Goal: Check status: Check status

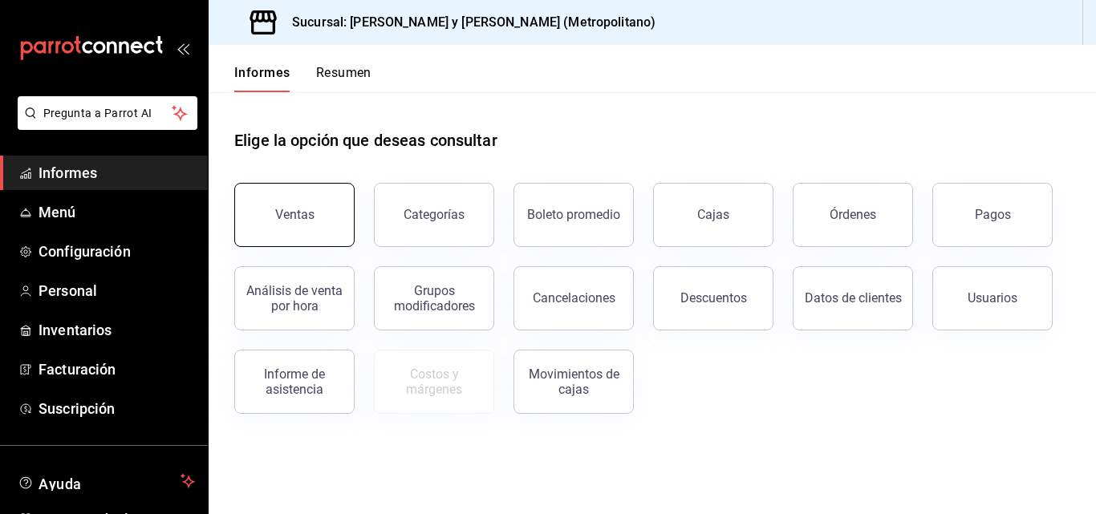
click at [275, 219] on button "Ventas" at bounding box center [294, 215] width 120 height 64
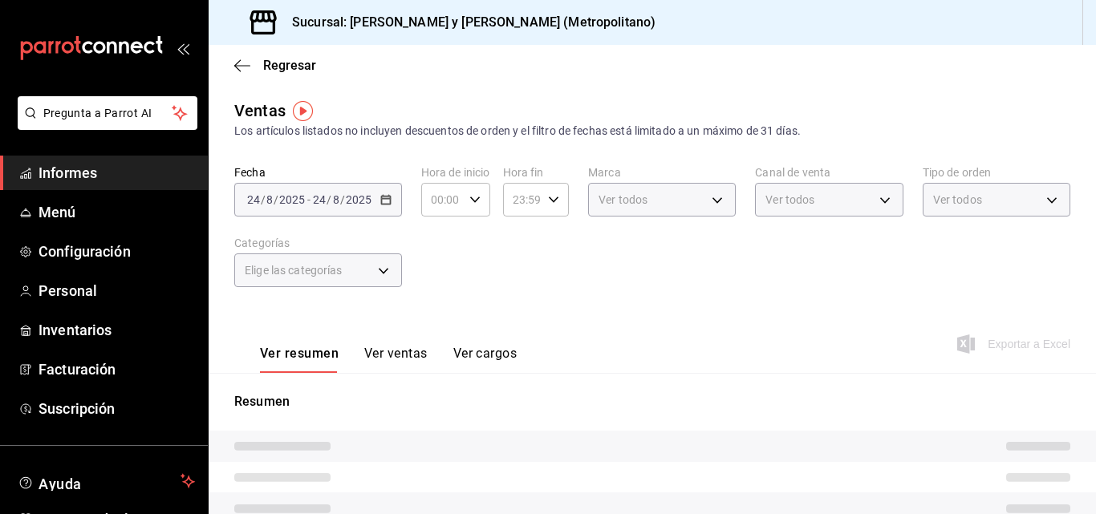
type input "04:00"
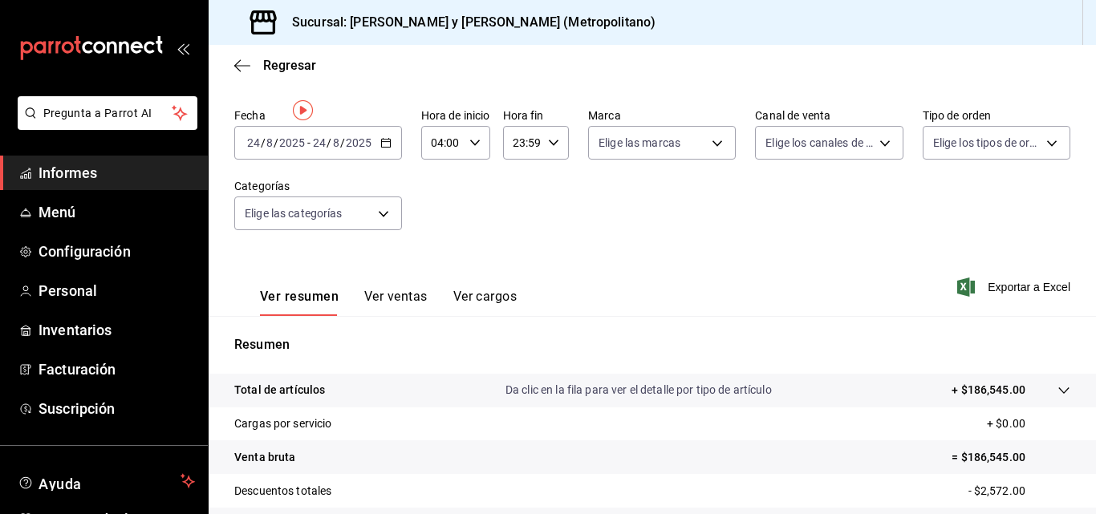
scroll to position [160, 0]
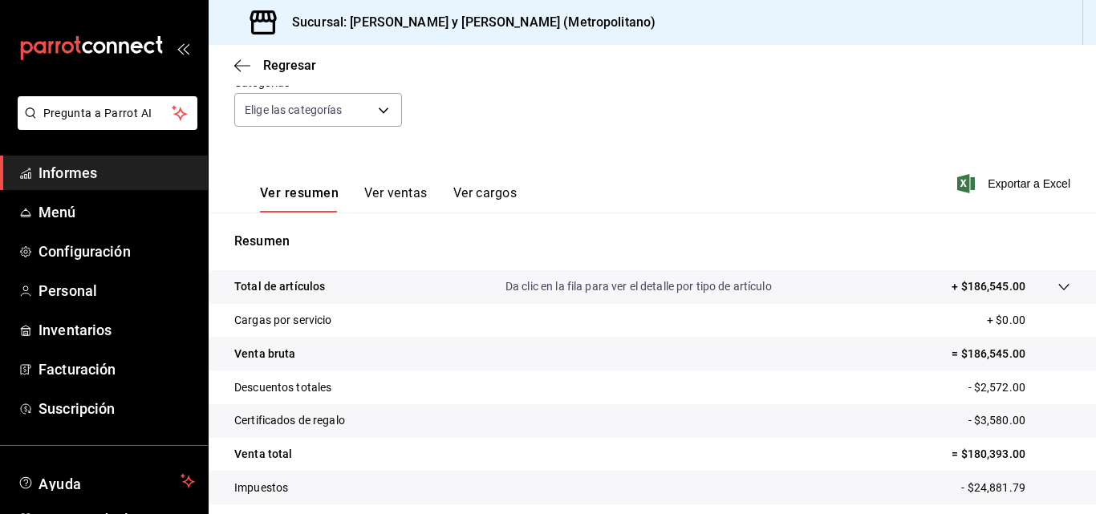
click at [1059, 290] on tr "Total de artículos Da clic en la fila para ver el detalle por tipo de artículo …" at bounding box center [653, 287] width 888 height 34
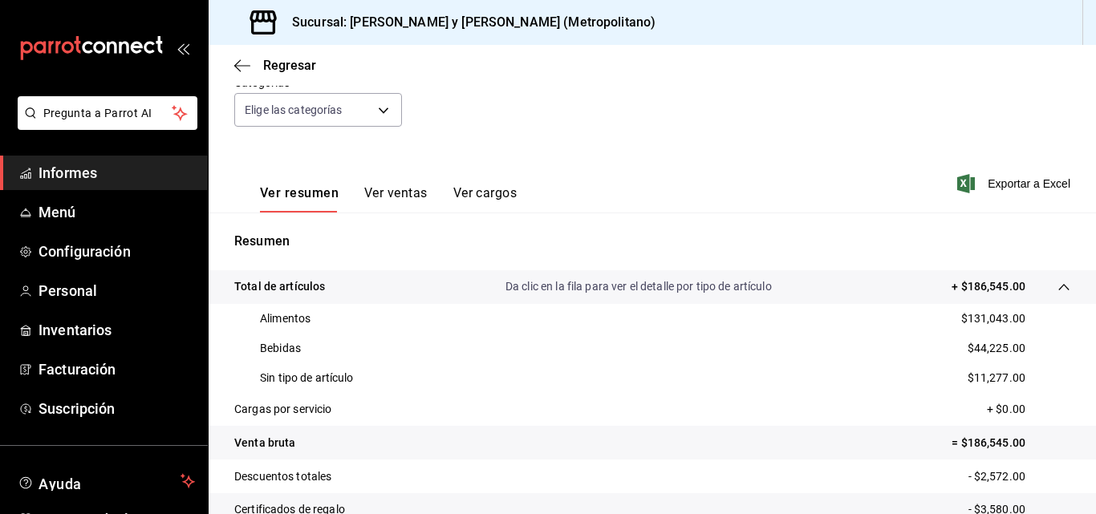
scroll to position [0, 0]
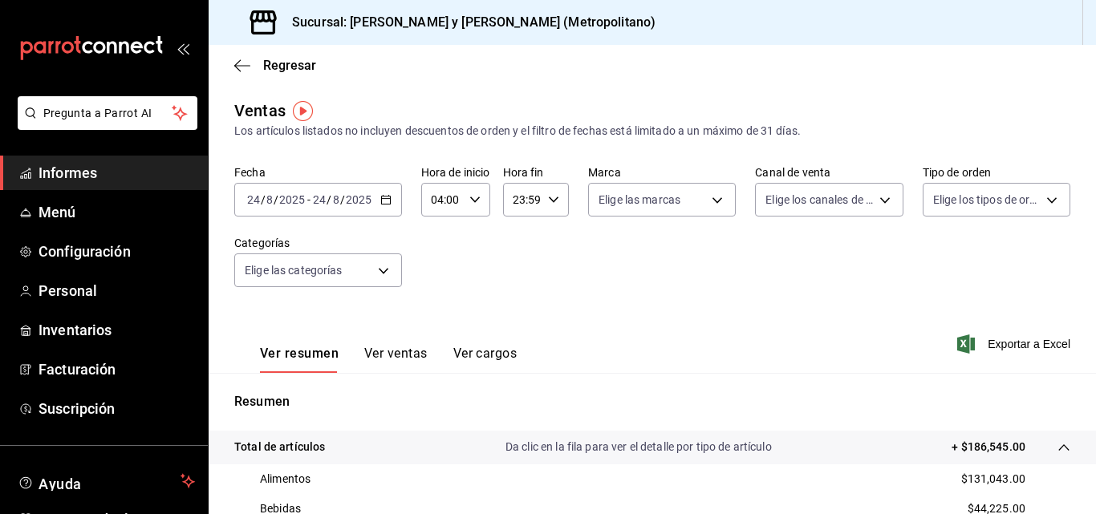
click at [384, 203] on icon "button" at bounding box center [385, 199] width 11 height 11
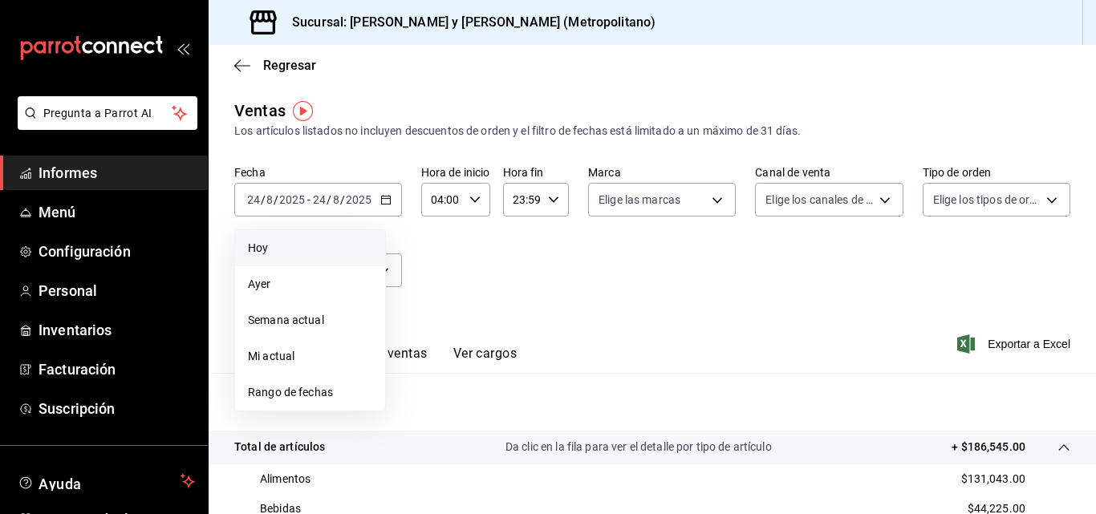
click at [341, 256] on span "Hoy" at bounding box center [310, 248] width 124 height 17
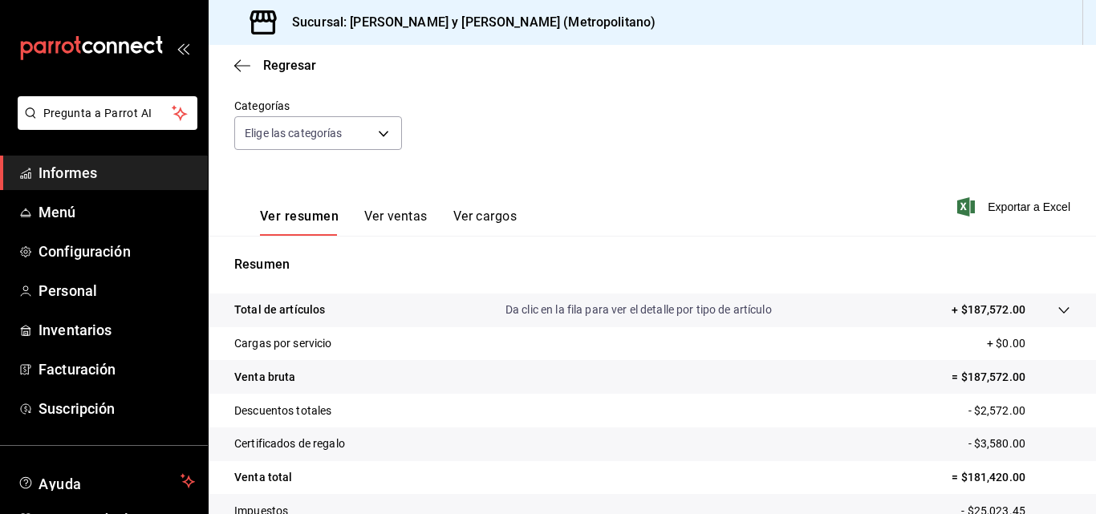
scroll to position [160, 0]
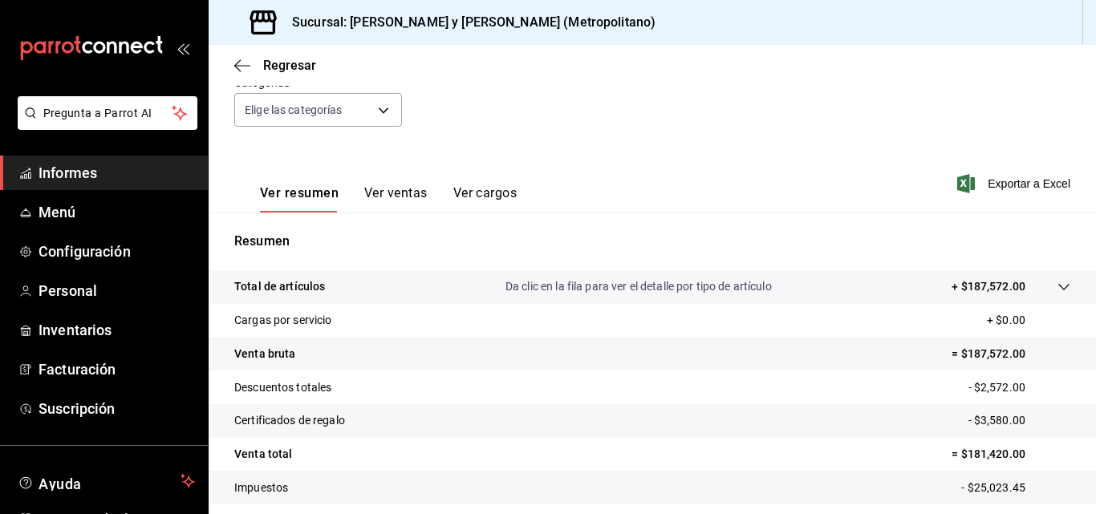
click at [1053, 295] on div at bounding box center [1048, 286] width 45 height 17
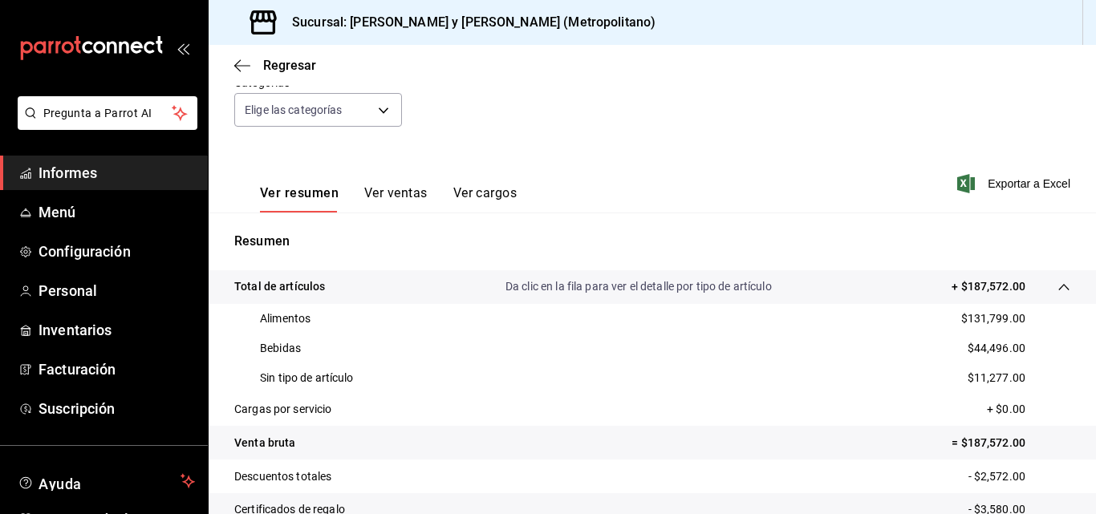
scroll to position [241, 0]
